Goal: Check status: Check status

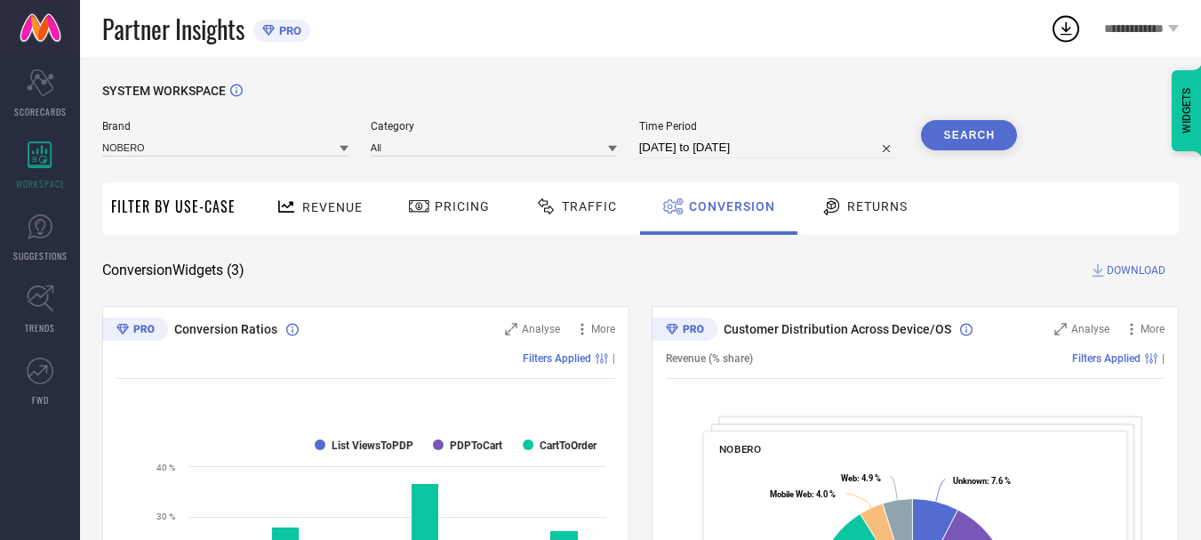
scroll to position [705, 0]
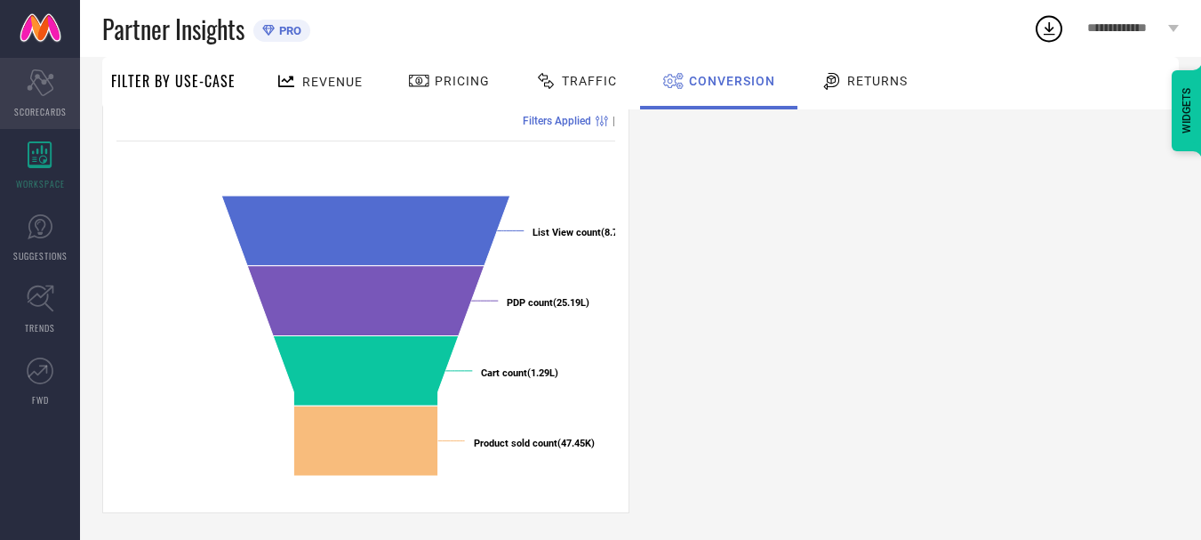
click at [60, 100] on div "Scorecard SCORECARDS" at bounding box center [40, 93] width 80 height 71
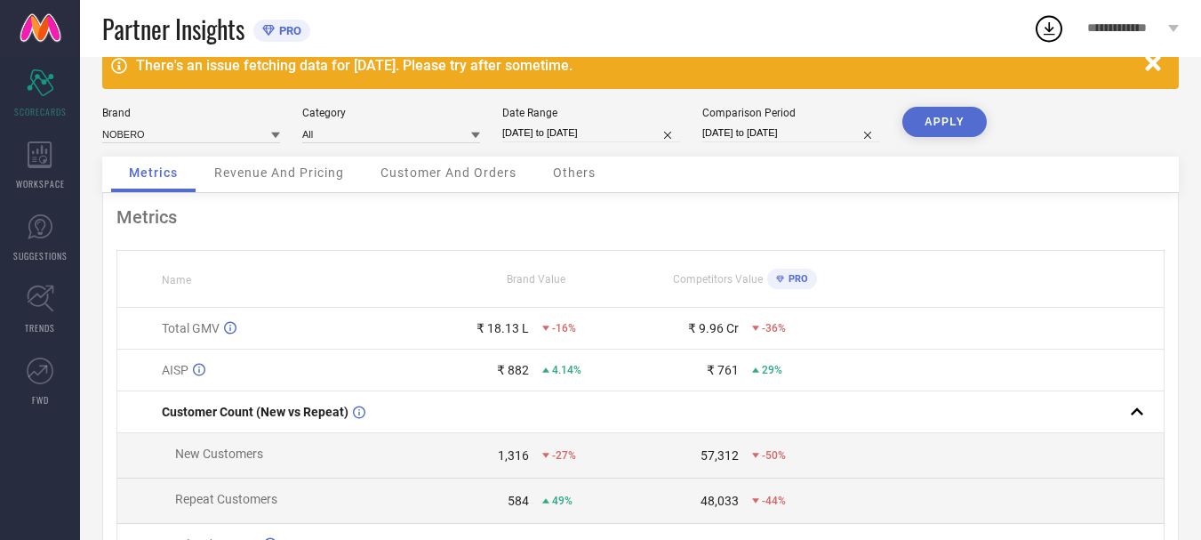
scroll to position [35, 0]
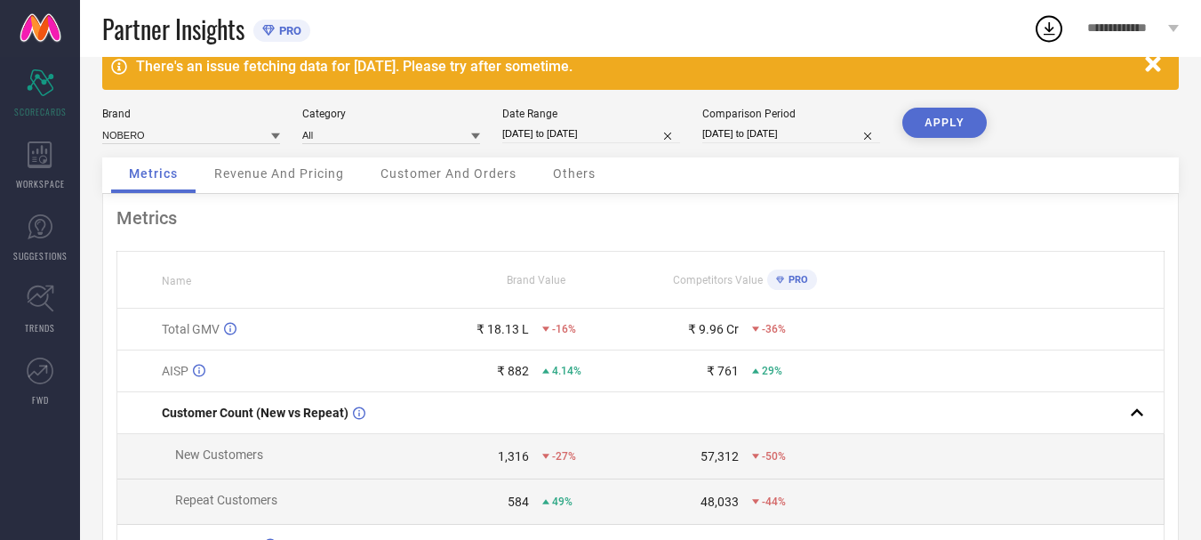
select select "7"
select select "2025"
select select "8"
select select "2025"
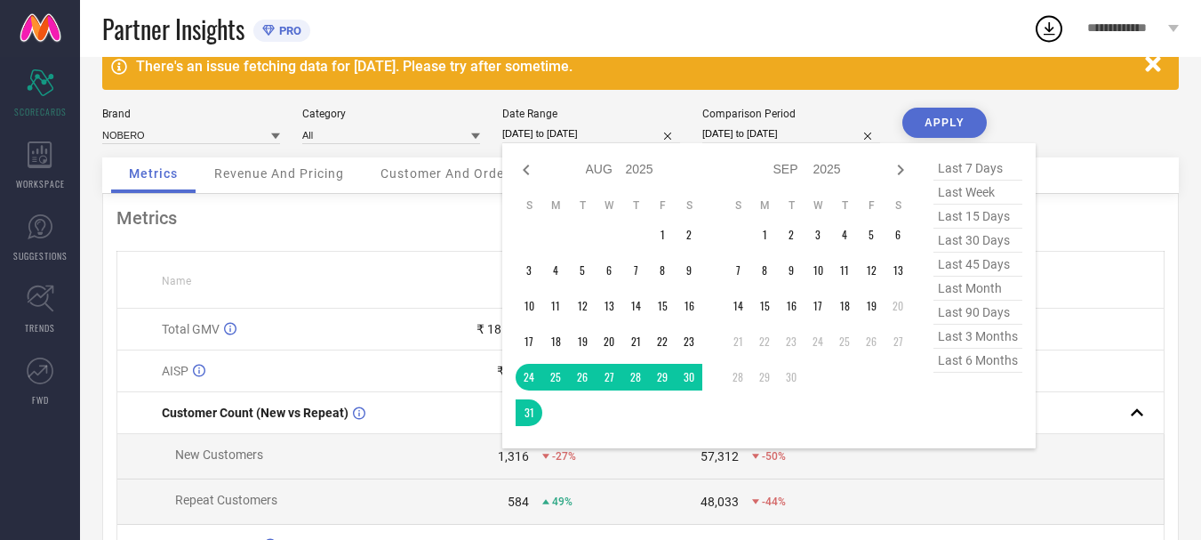
click at [592, 132] on input "[DATE] to [DATE]" at bounding box center [591, 133] width 178 height 19
click at [864, 307] on td "19" at bounding box center [871, 305] width 27 height 27
type input "[DATE] to [DATE]"
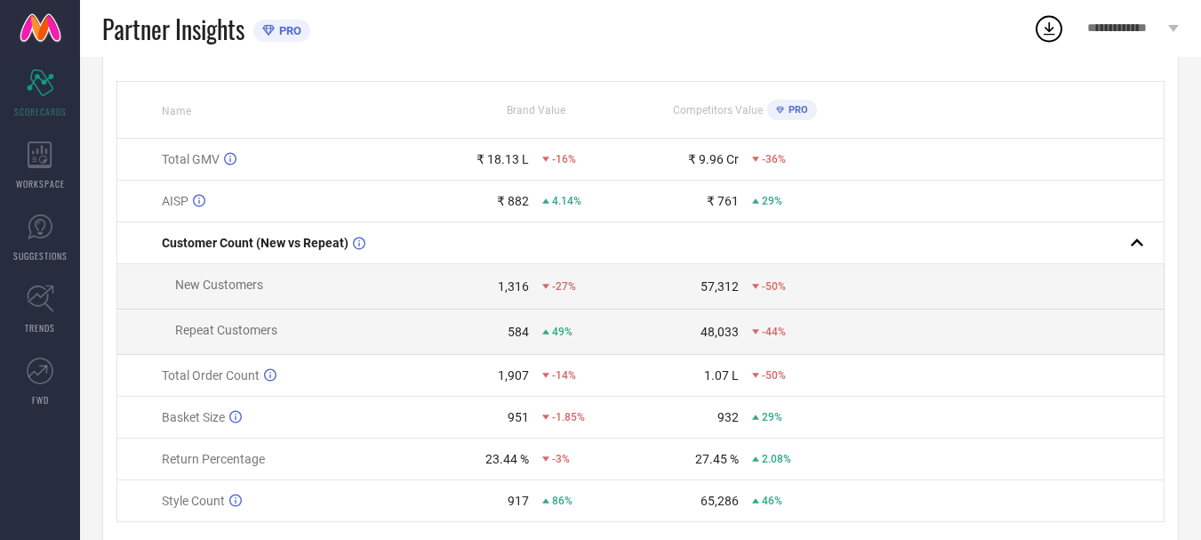
scroll to position [0, 0]
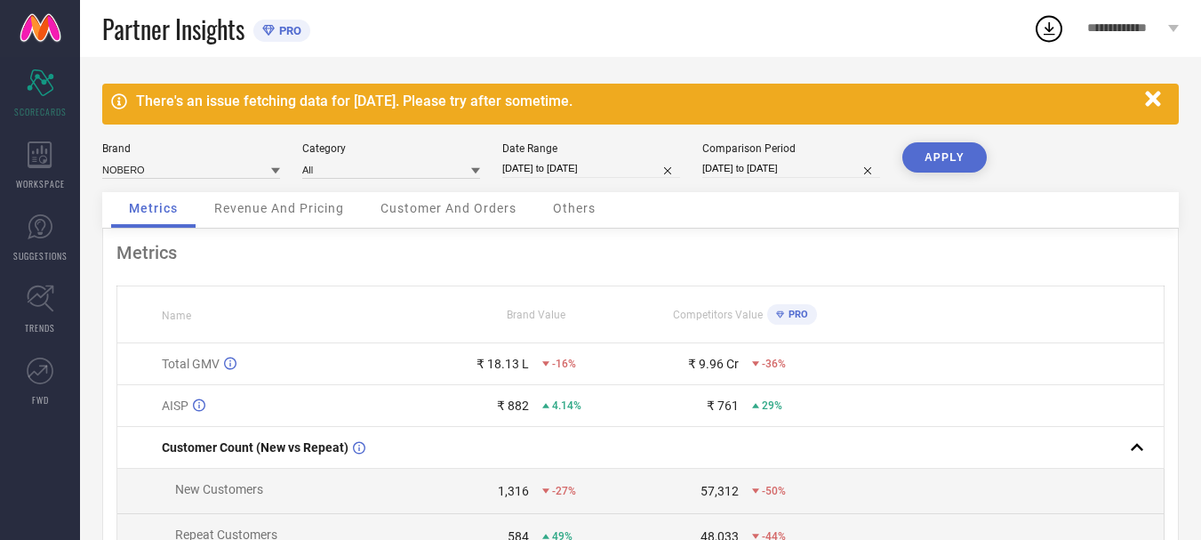
click at [938, 156] on button "APPLY" at bounding box center [944, 157] width 84 height 30
